Goal: Navigation & Orientation: Understand site structure

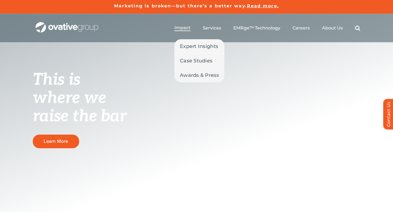
click at [185, 27] on span "Impact" at bounding box center [182, 27] width 16 height 5
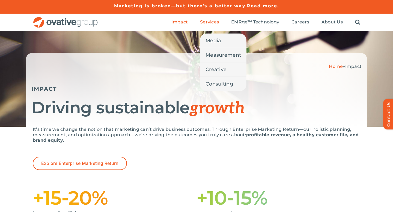
click at [208, 23] on span "Services" at bounding box center [209, 21] width 19 height 5
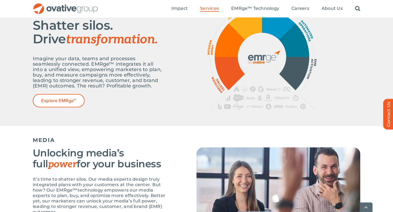
scroll to position [238, 0]
